Goal: Information Seeking & Learning: Find specific fact

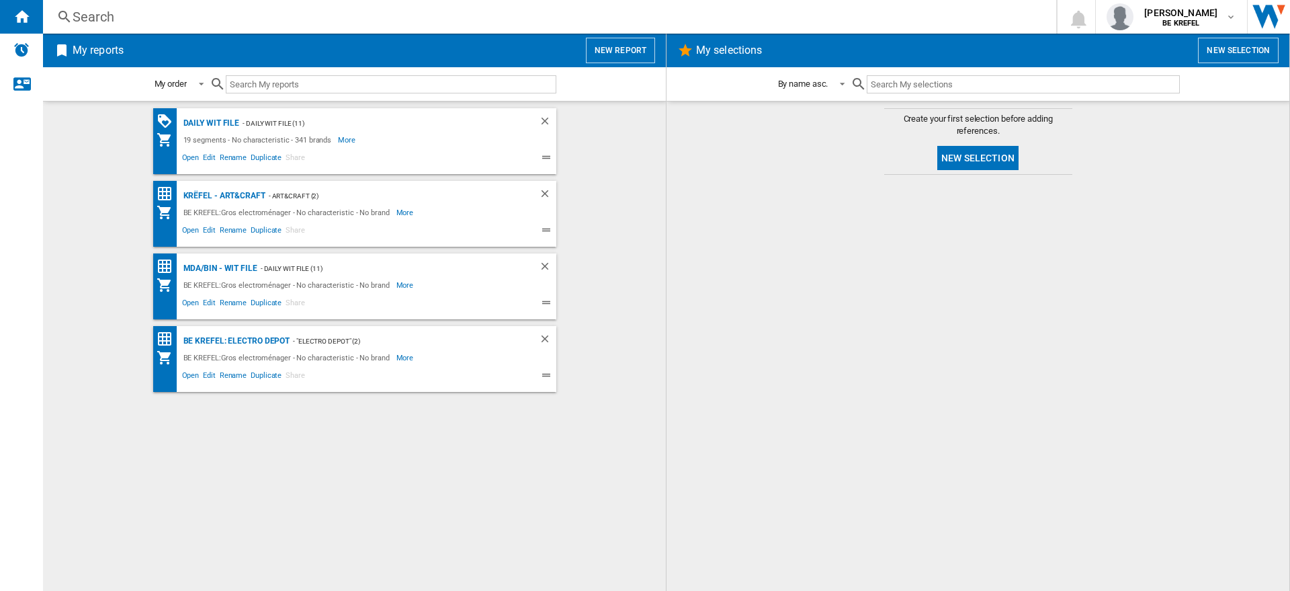
click at [181, 20] on div "Search" at bounding box center [547, 16] width 949 height 19
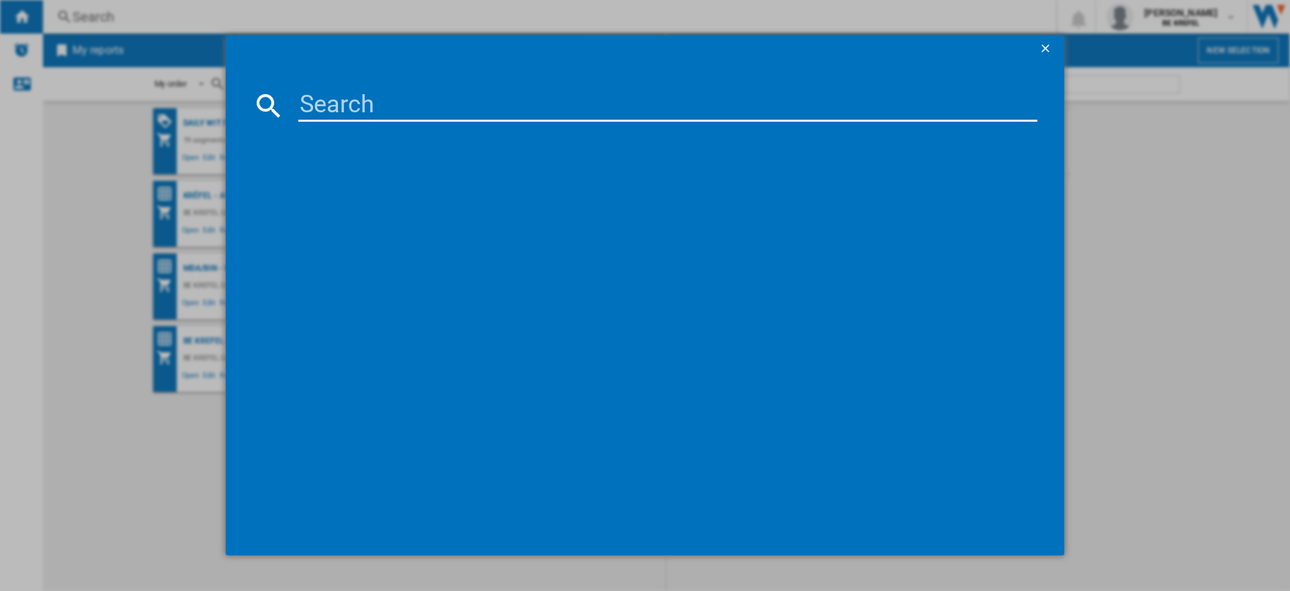
click at [358, 99] on input at bounding box center [667, 105] width 739 height 32
paste input "33005050"
type input "33005050"
